Goal: Information Seeking & Learning: Learn about a topic

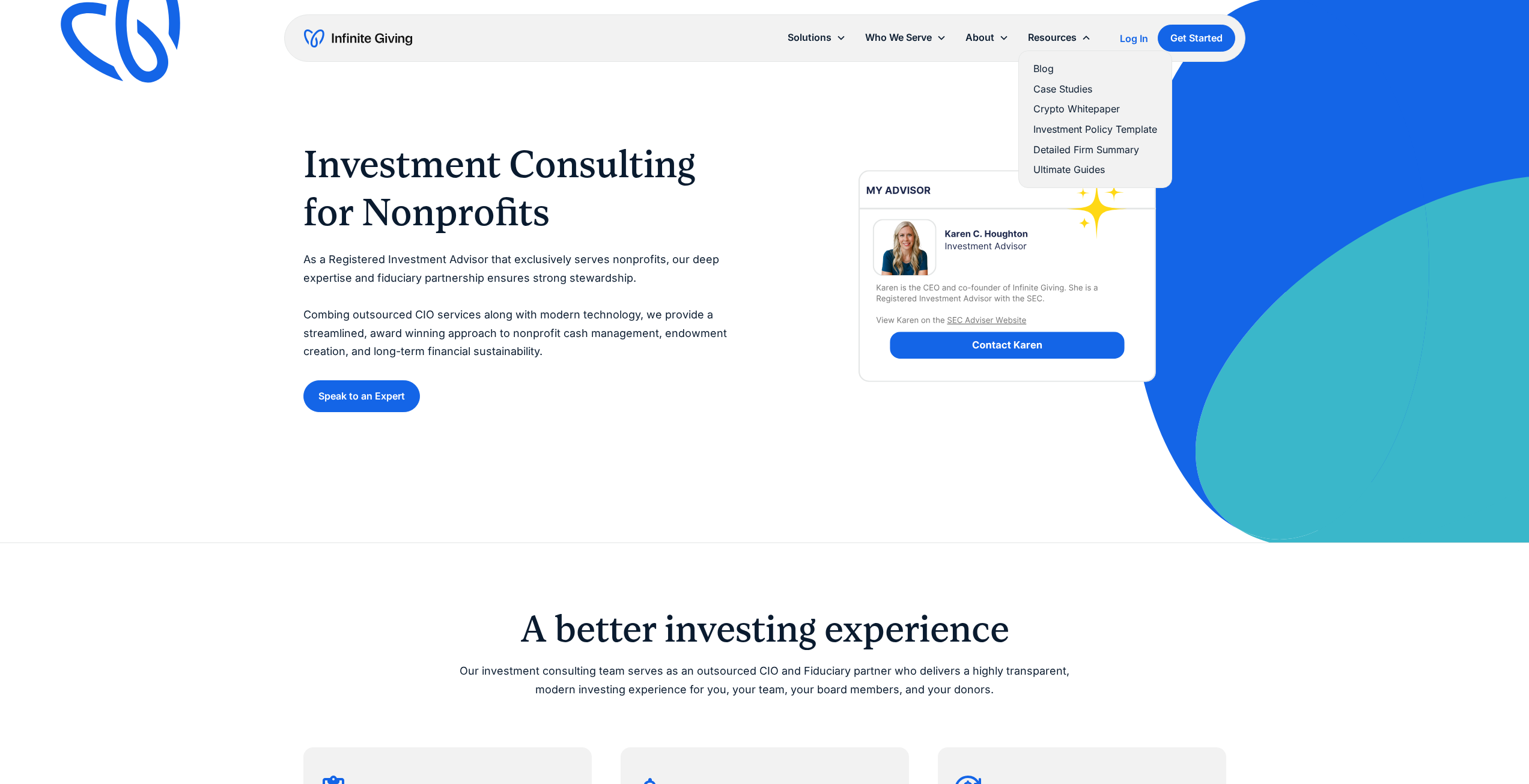
click at [1086, 170] on link "Ultimate Guides" at bounding box center [1095, 169] width 124 height 16
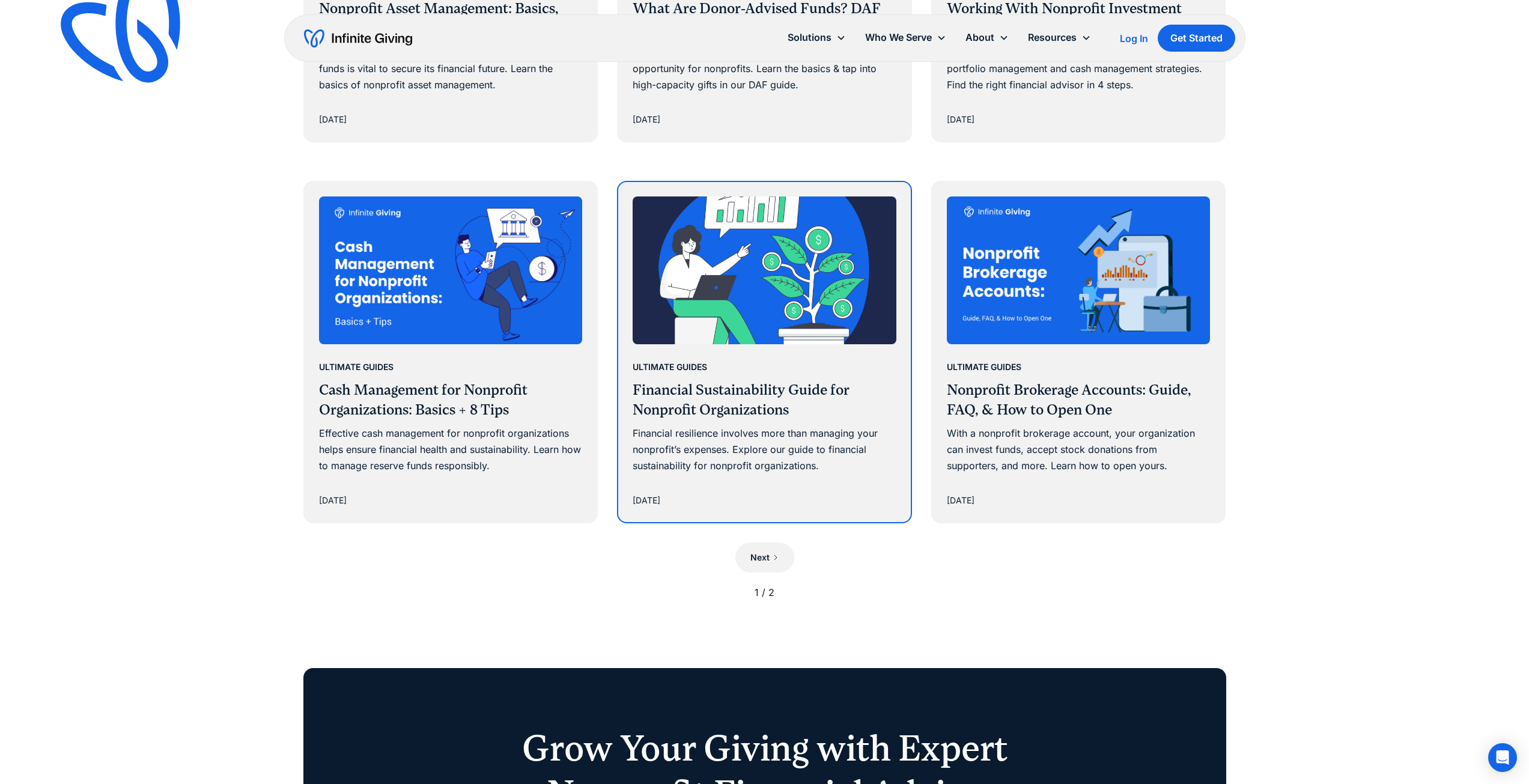
scroll to position [1001, 0]
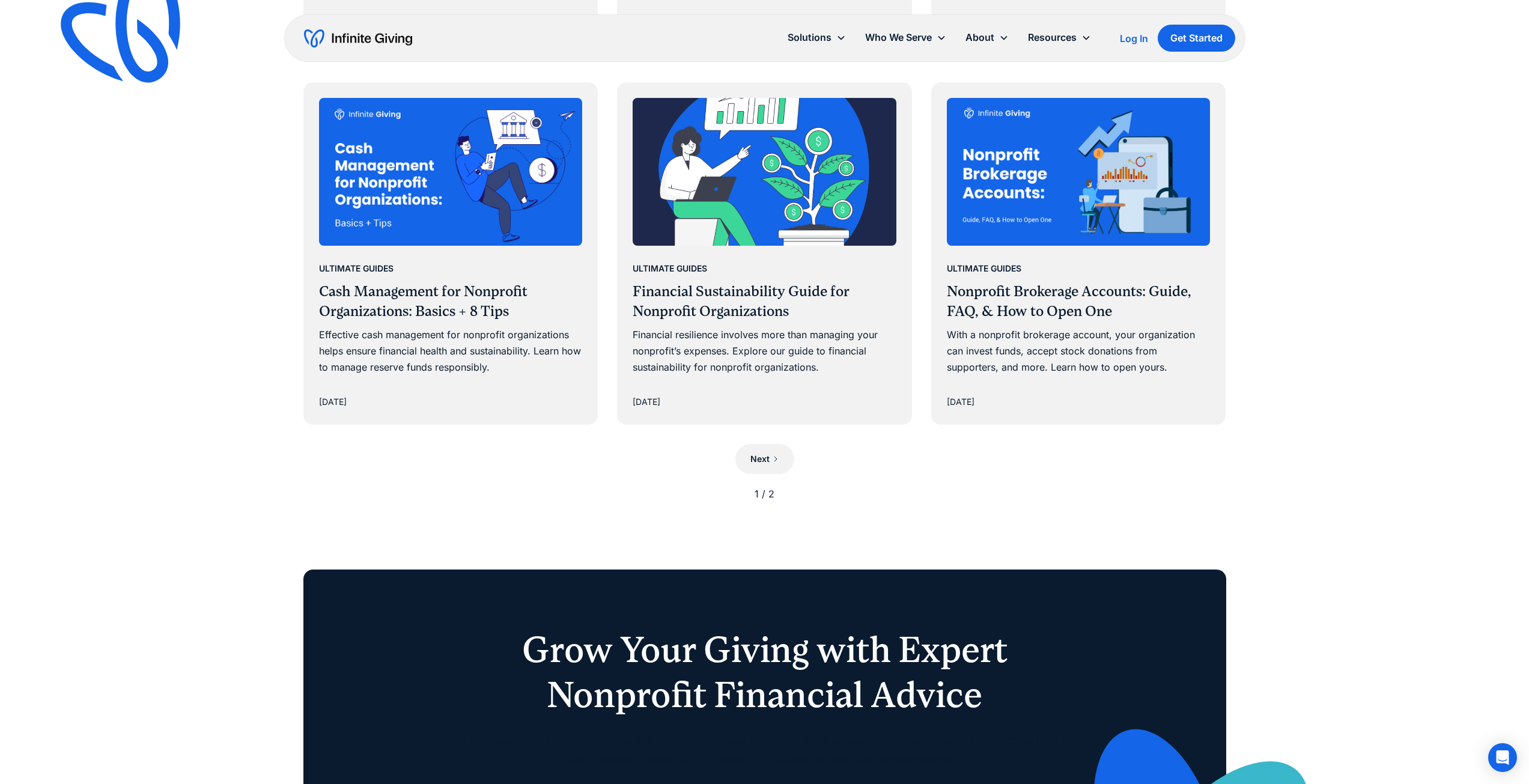
click at [769, 496] on div "1 / 2" at bounding box center [764, 494] width 923 height 16
click at [760, 464] on div "Next" at bounding box center [760, 459] width 19 height 15
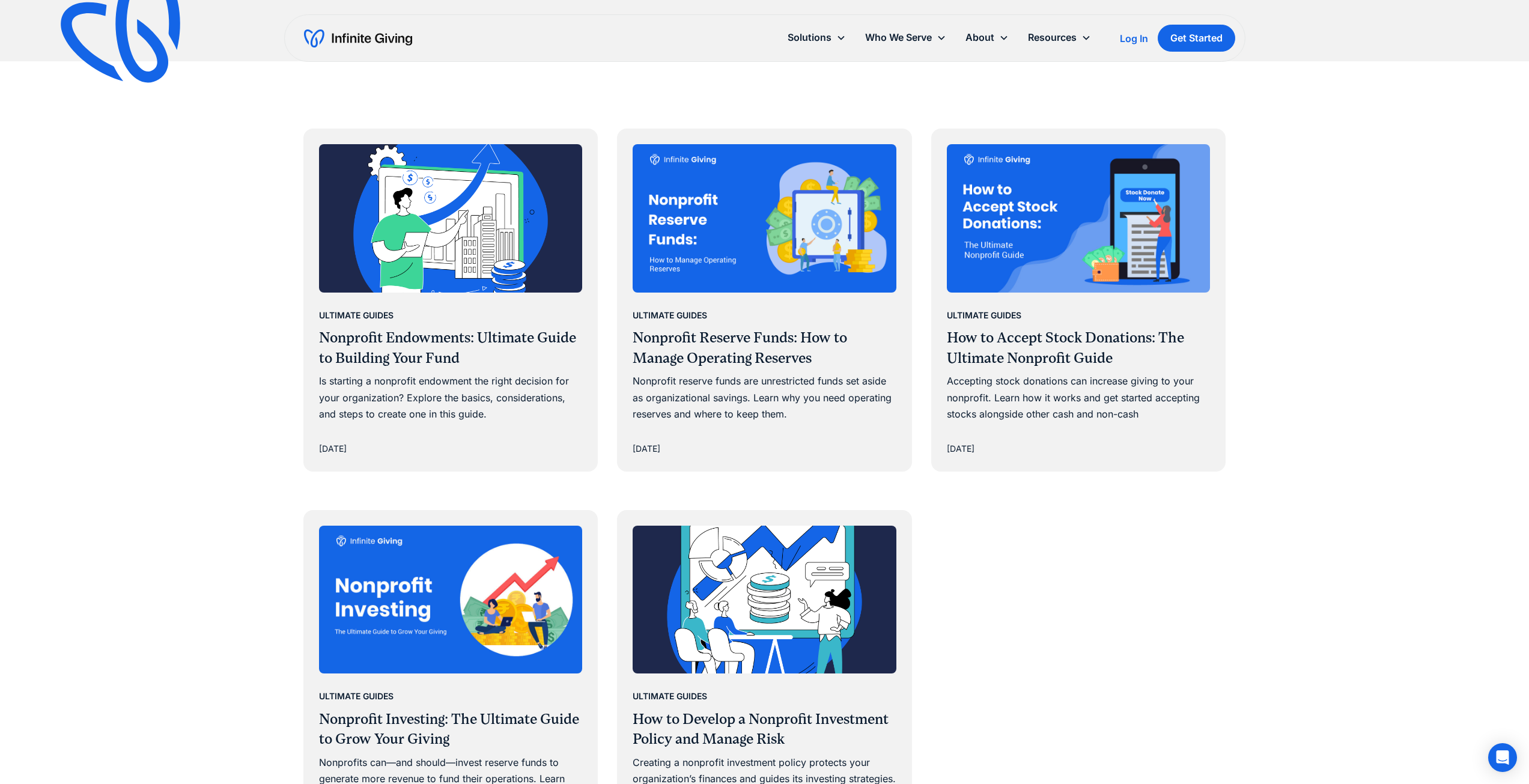
scroll to position [701, 0]
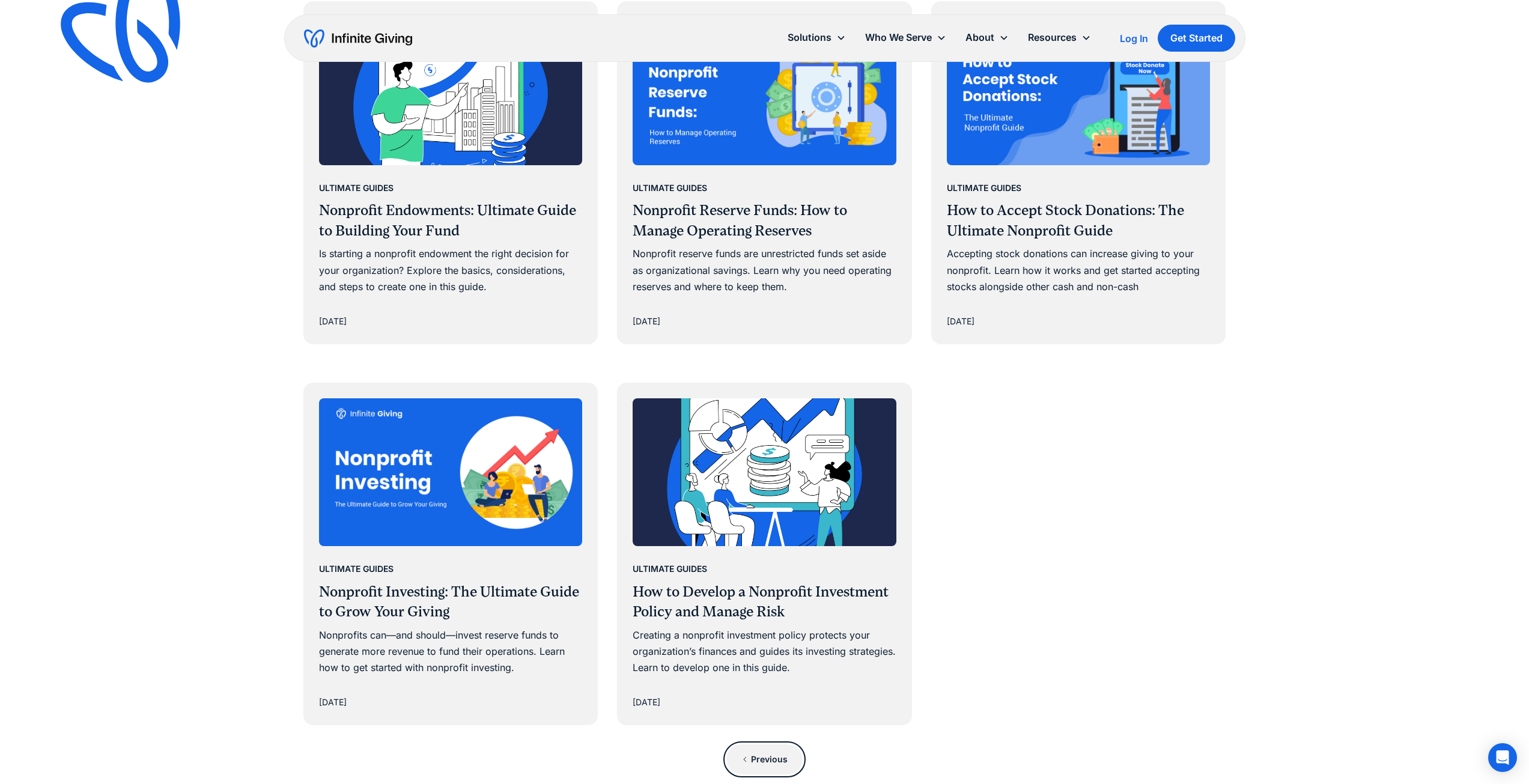
click at [752, 761] on div "Previous" at bounding box center [769, 760] width 37 height 15
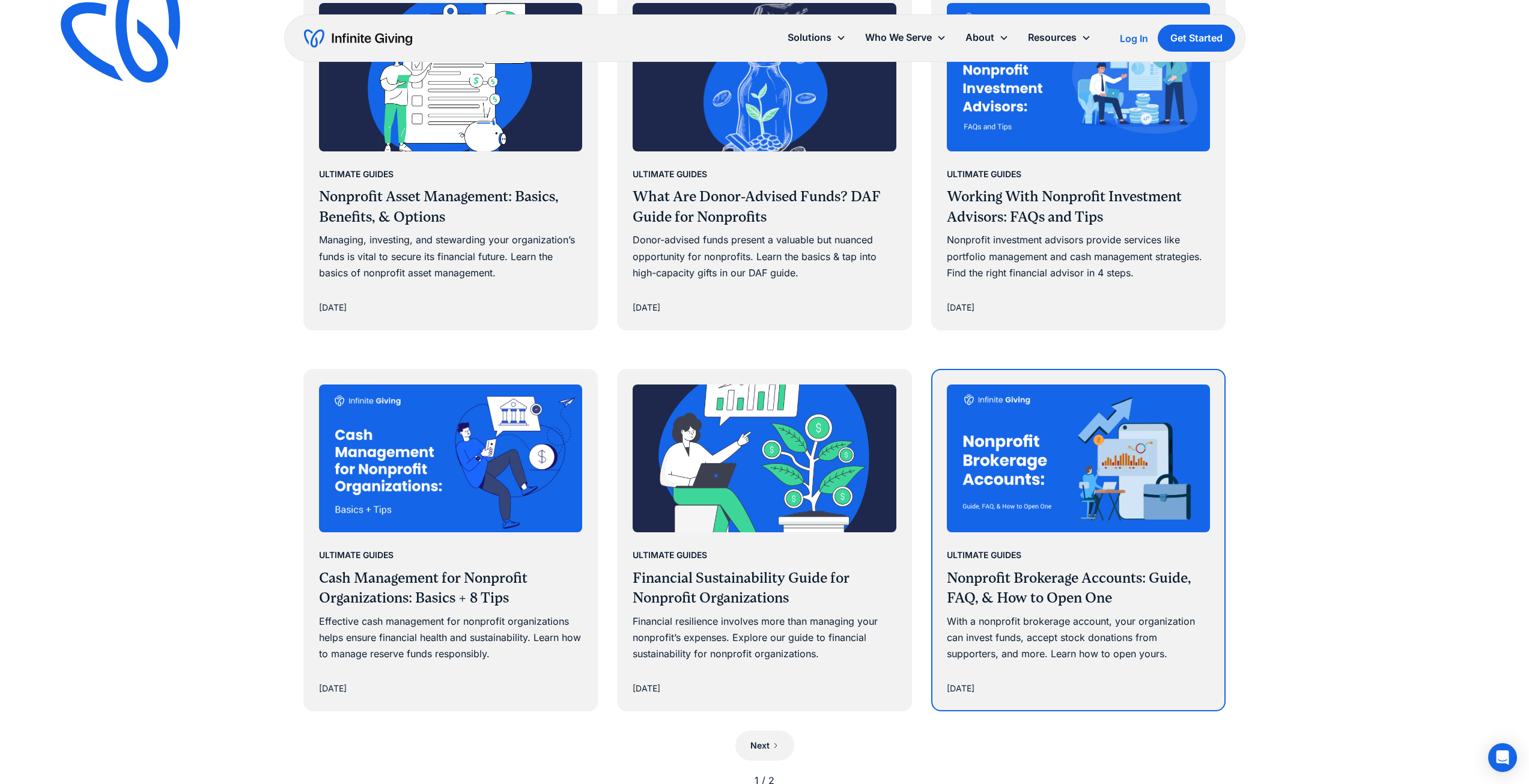
scroll to position [801, 0]
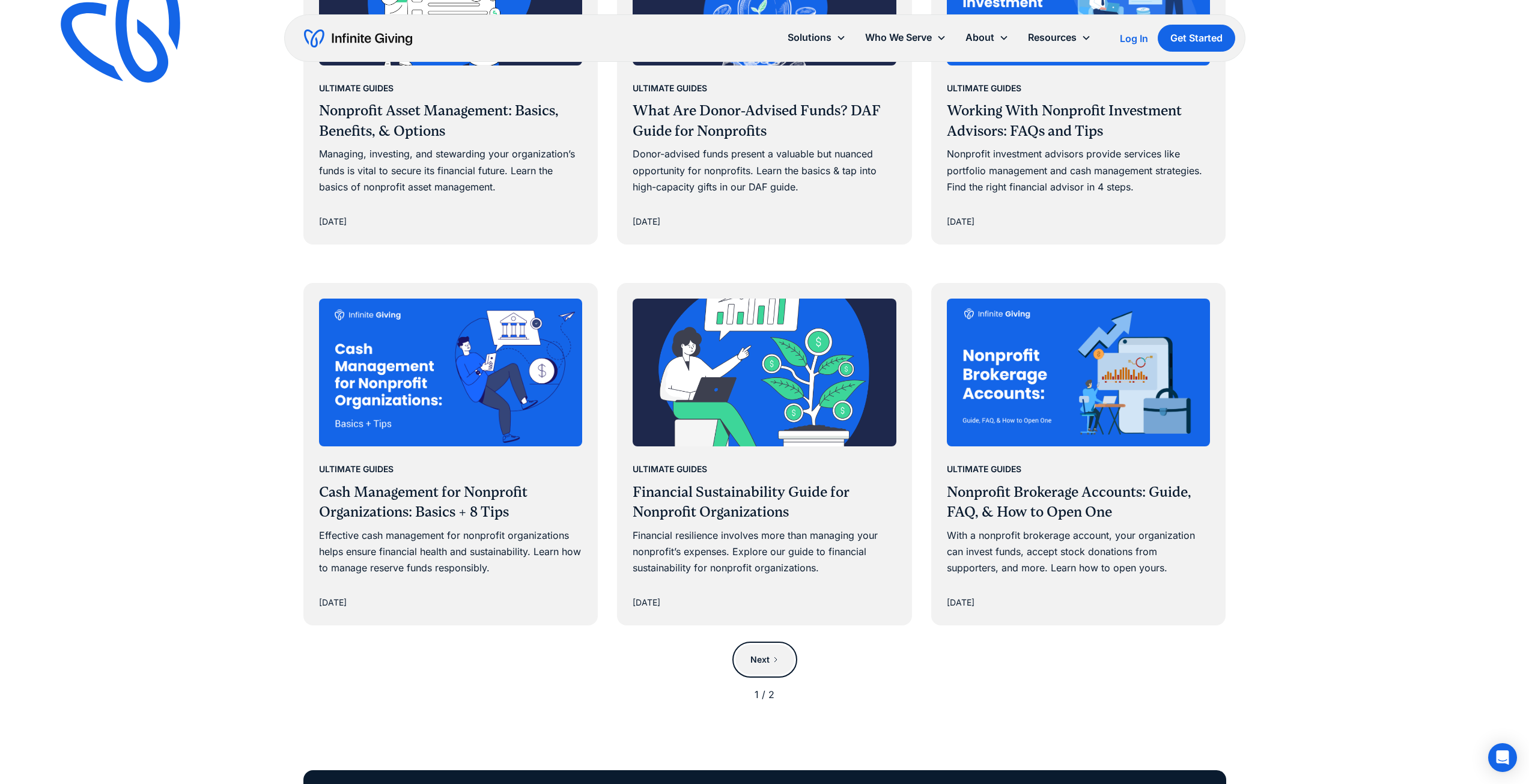
click at [766, 659] on div "Next" at bounding box center [760, 660] width 19 height 15
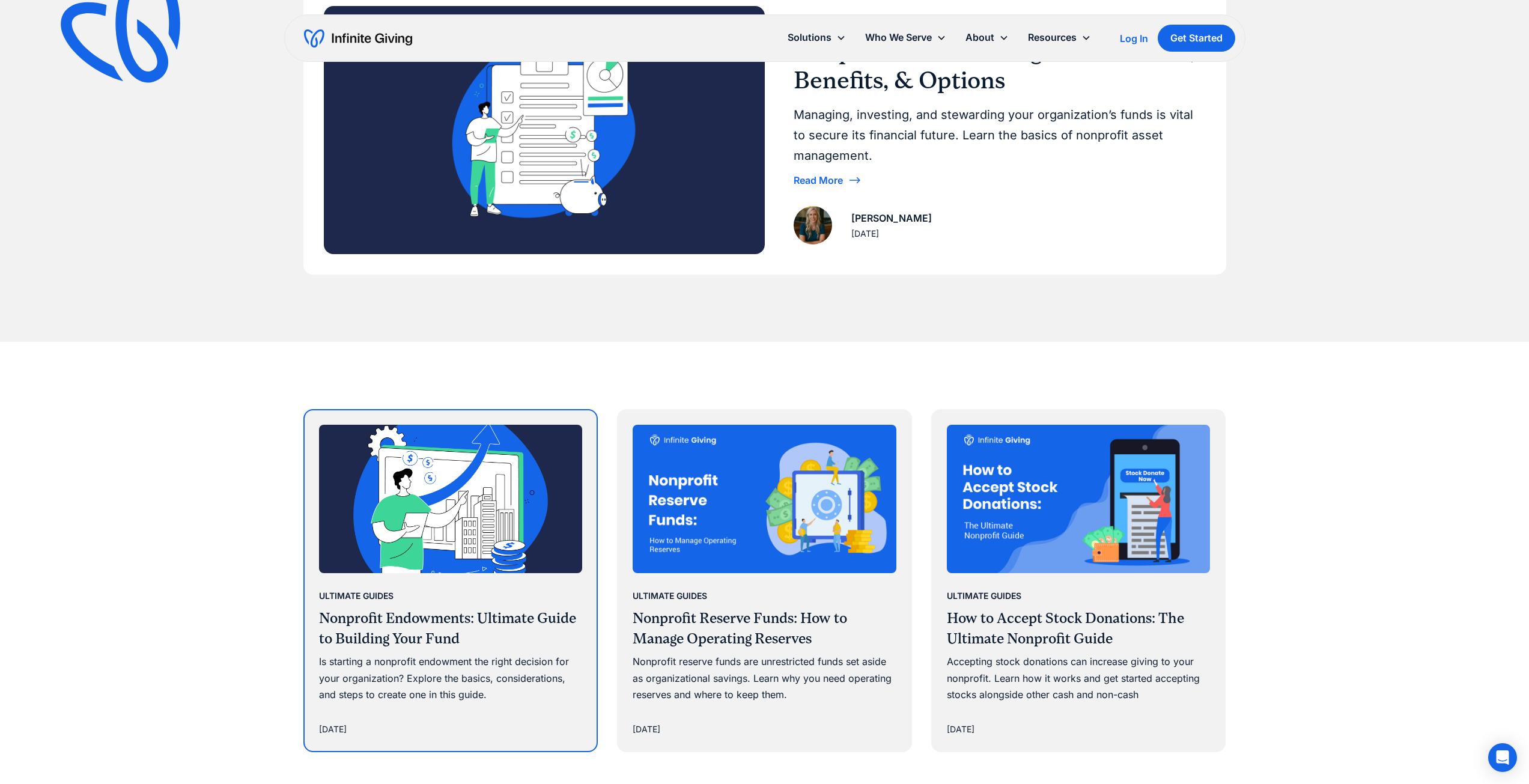
scroll to position [501, 0]
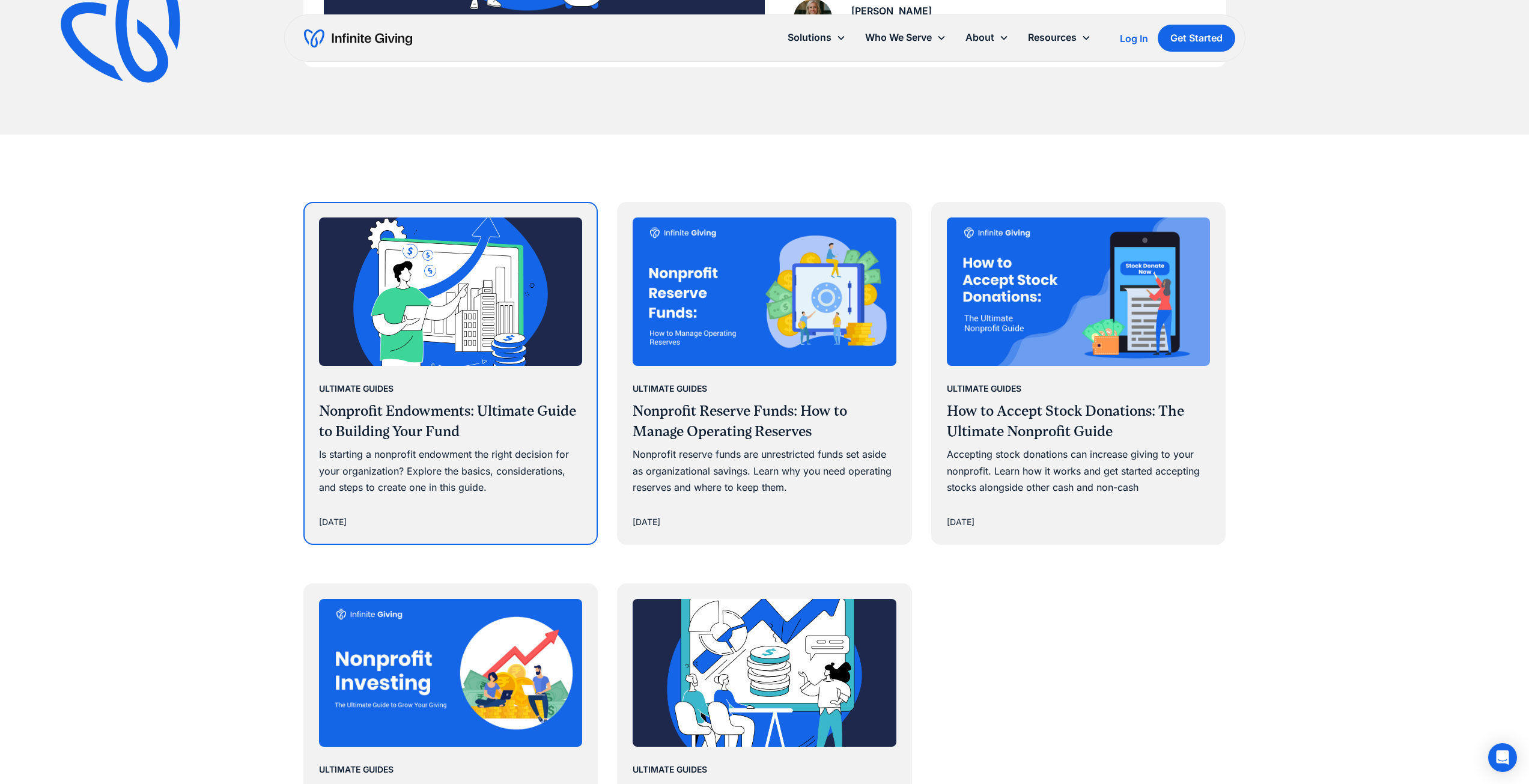
click at [404, 355] on img at bounding box center [451, 292] width 264 height 149
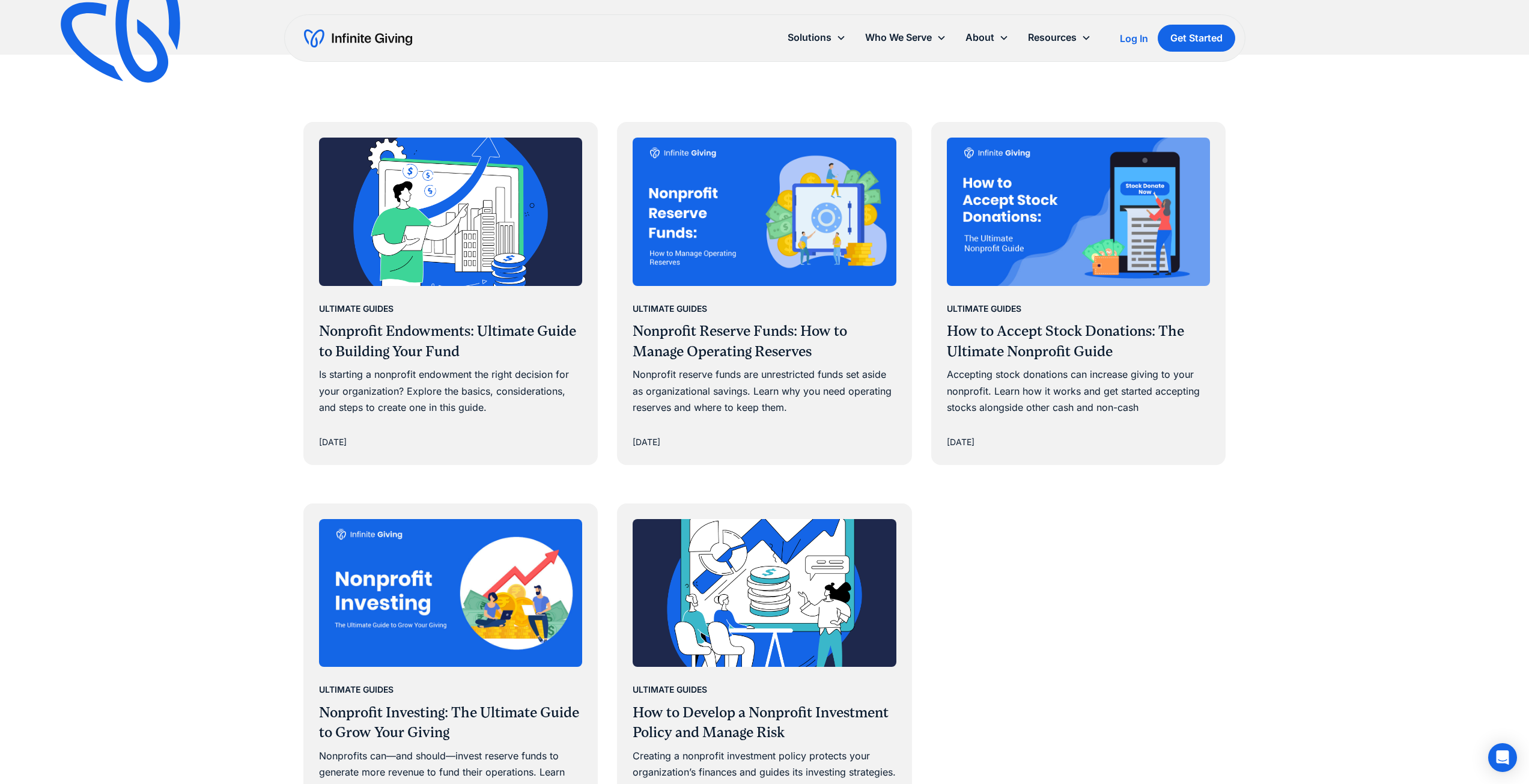
scroll to position [701, 0]
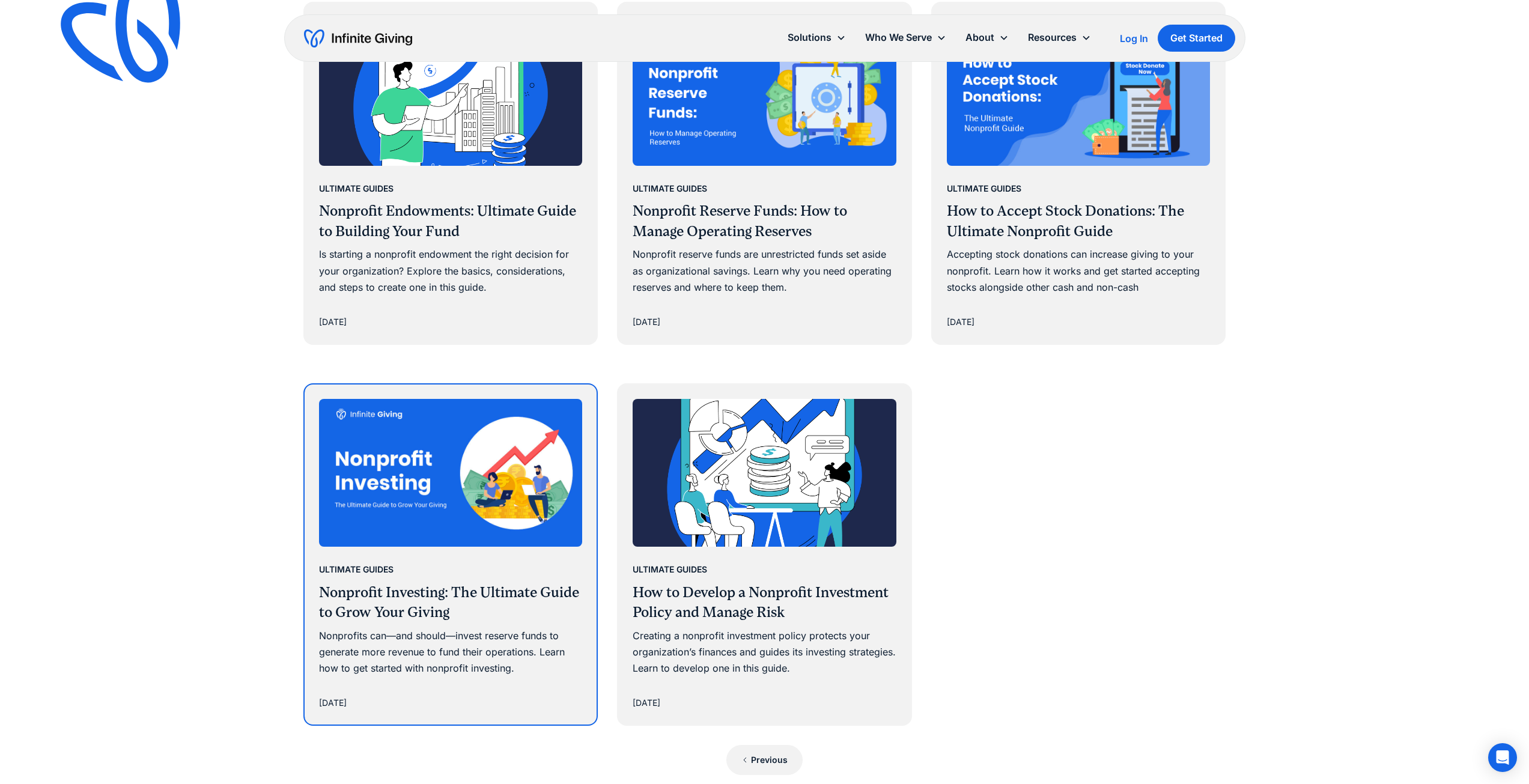
click at [375, 606] on h3 "Nonprofit Investing: The Ultimate Guide to Grow Your Giving" at bounding box center [451, 603] width 264 height 40
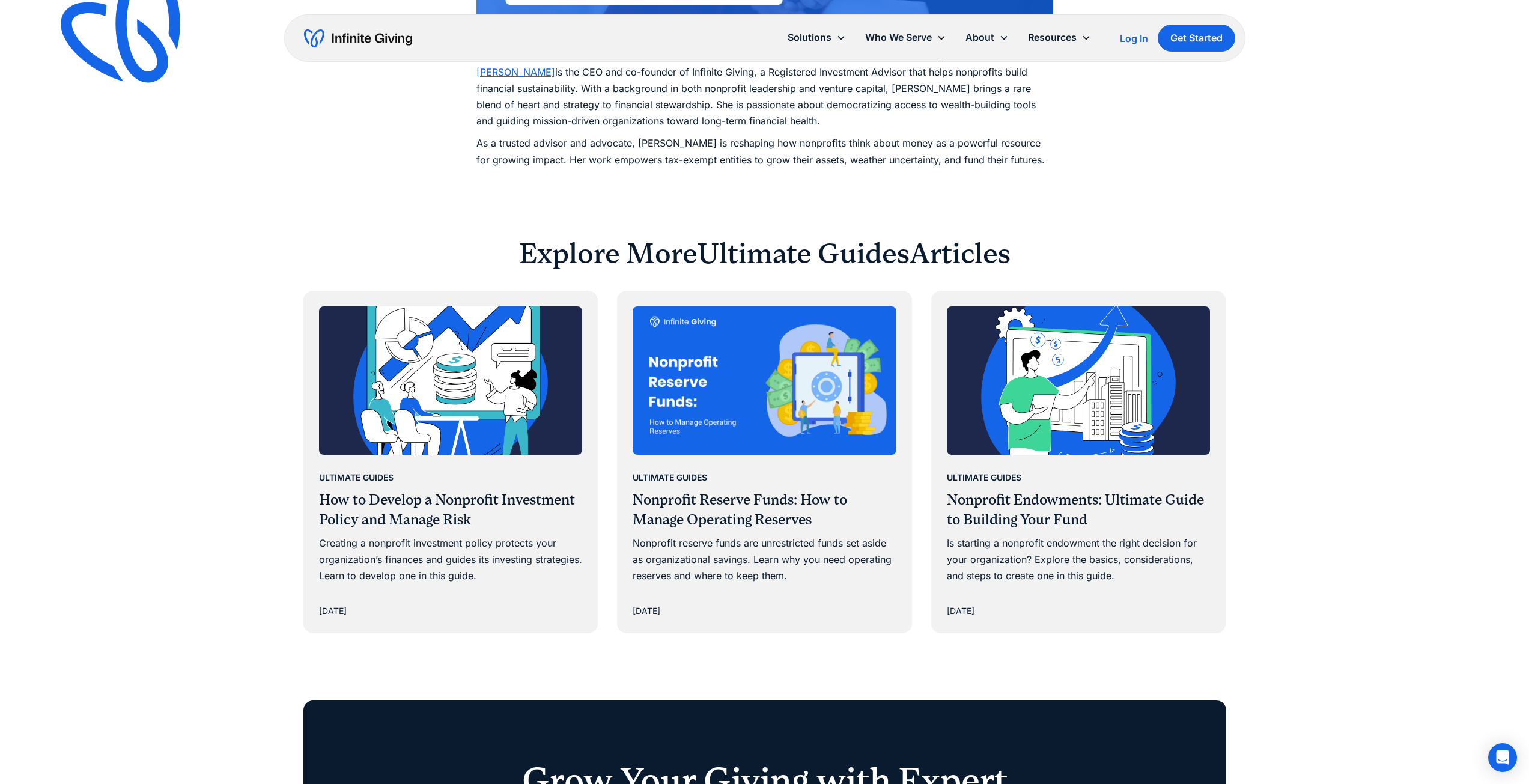
scroll to position [9013, 0]
